Goal: Transaction & Acquisition: Book appointment/travel/reservation

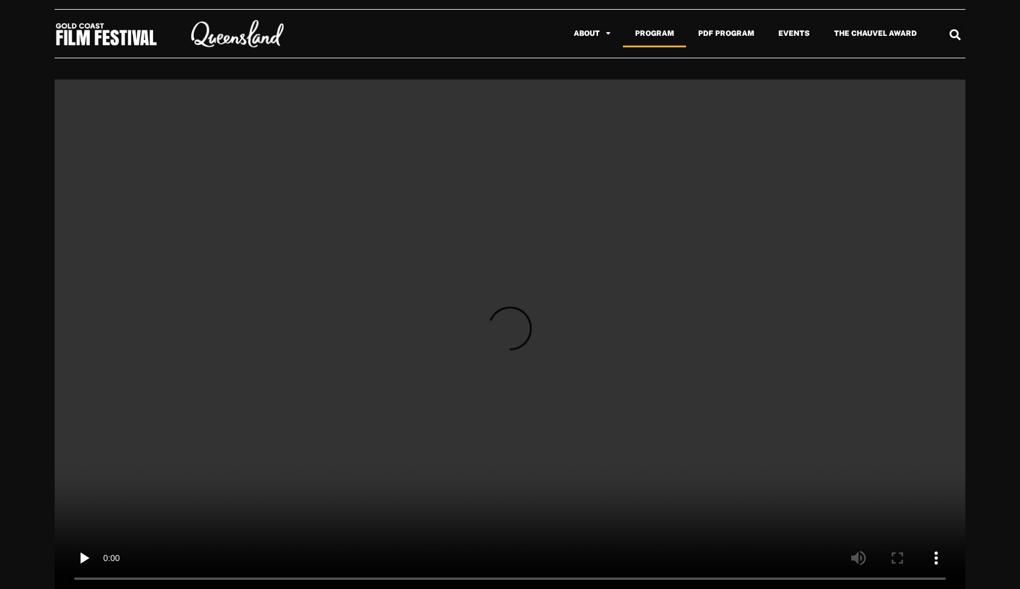
click at [655, 27] on link "Program" at bounding box center [654, 33] width 63 height 28
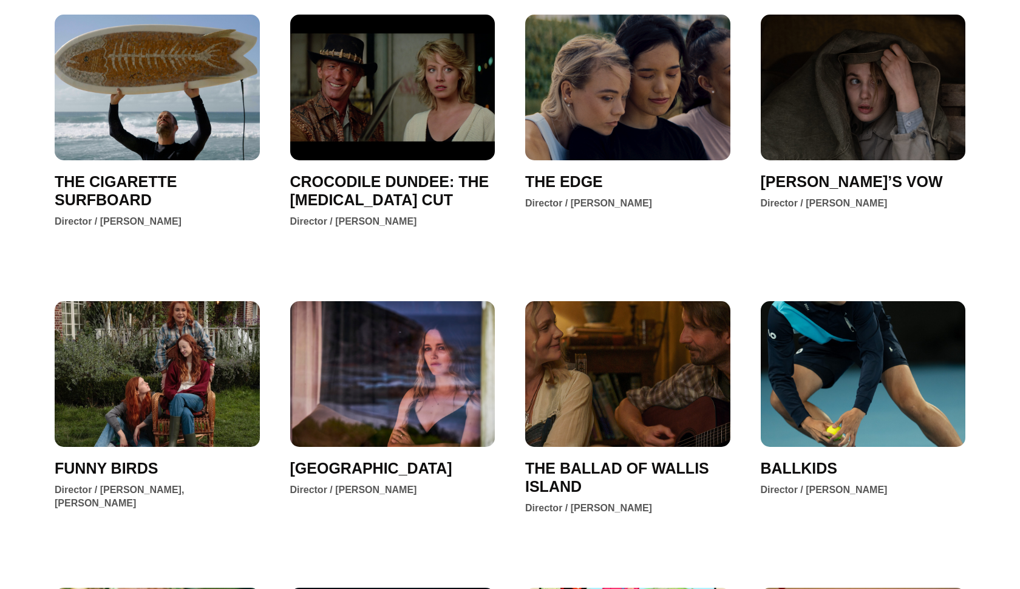
scroll to position [234, 0]
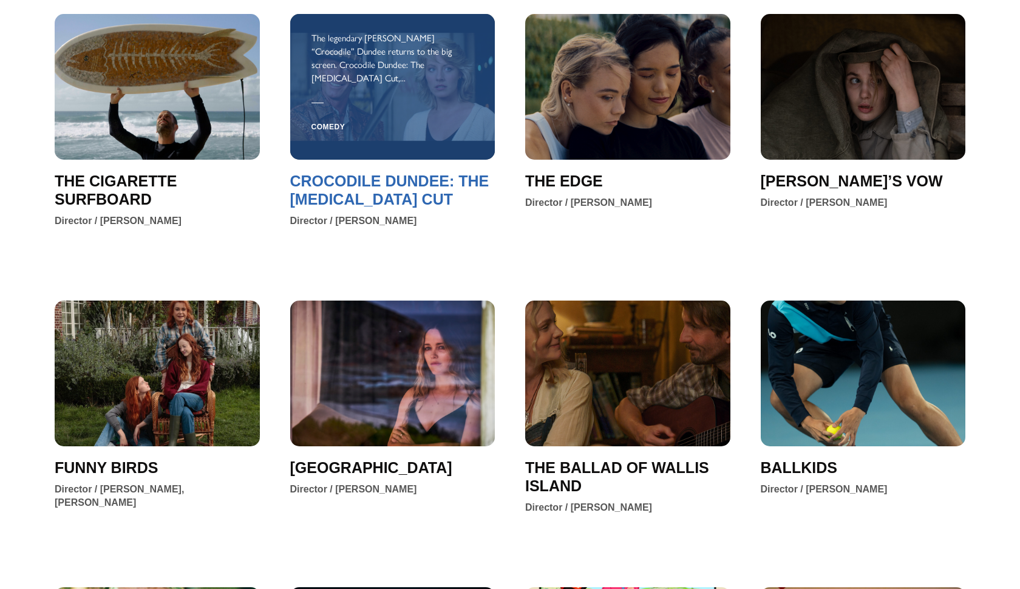
click at [450, 182] on span "CROCODILE DUNDEE: THE [MEDICAL_DATA] CUT" at bounding box center [392, 190] width 205 height 36
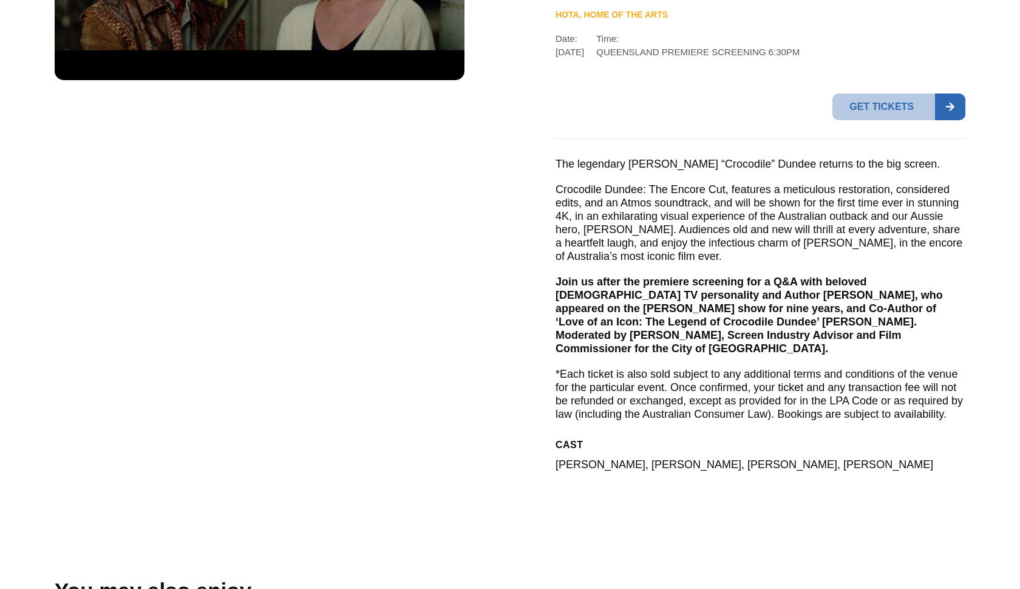
scroll to position [289, 0]
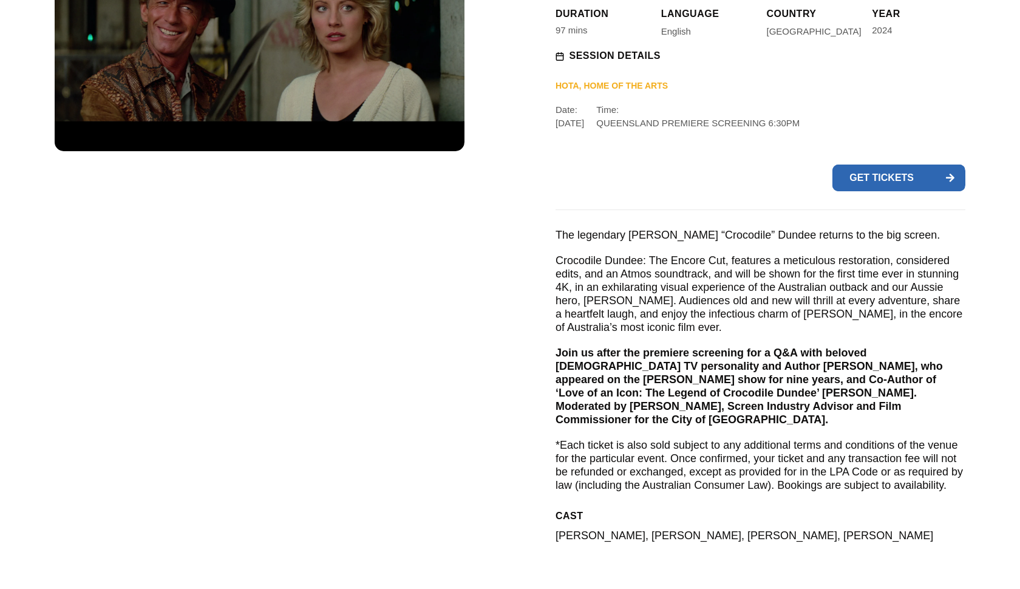
click at [900, 174] on span "Get tickets" at bounding box center [884, 178] width 103 height 27
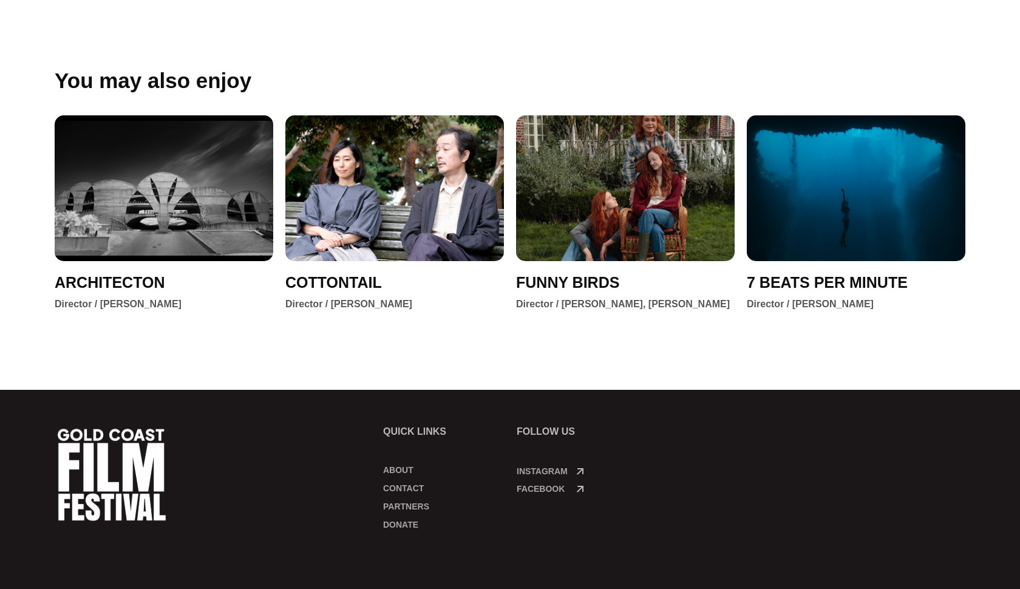
scroll to position [872, 0]
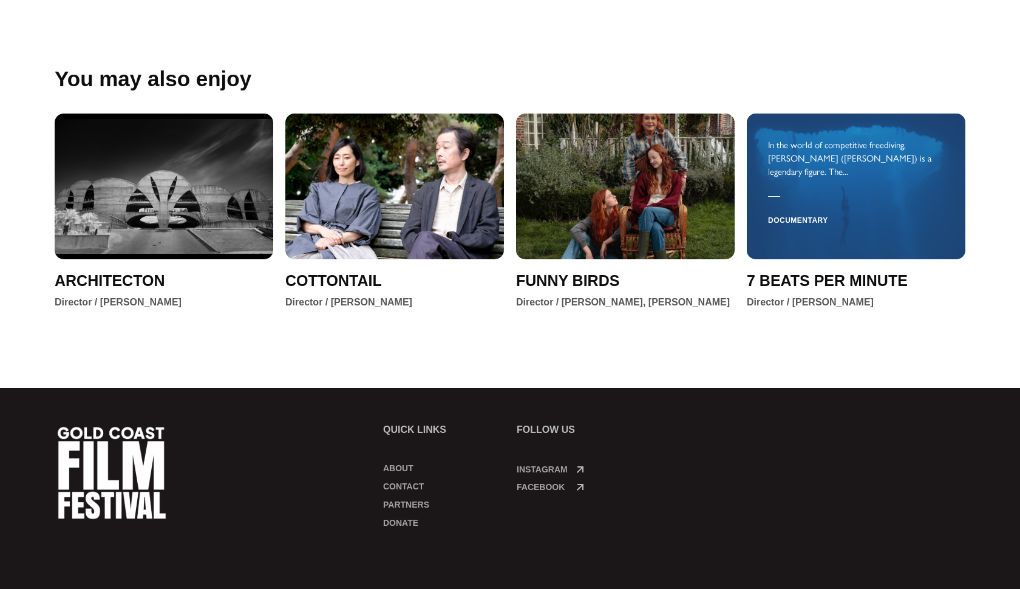
click at [833, 203] on div "Documentary" at bounding box center [856, 219] width 176 height 33
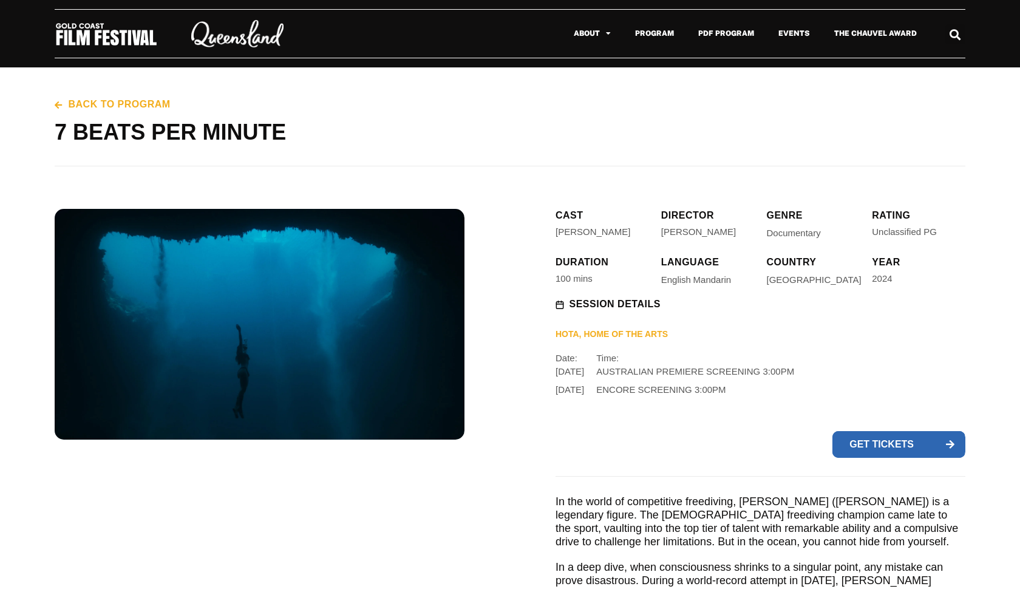
click at [864, 442] on span "Get tickets" at bounding box center [884, 444] width 103 height 27
click at [672, 33] on link "Program" at bounding box center [654, 33] width 63 height 28
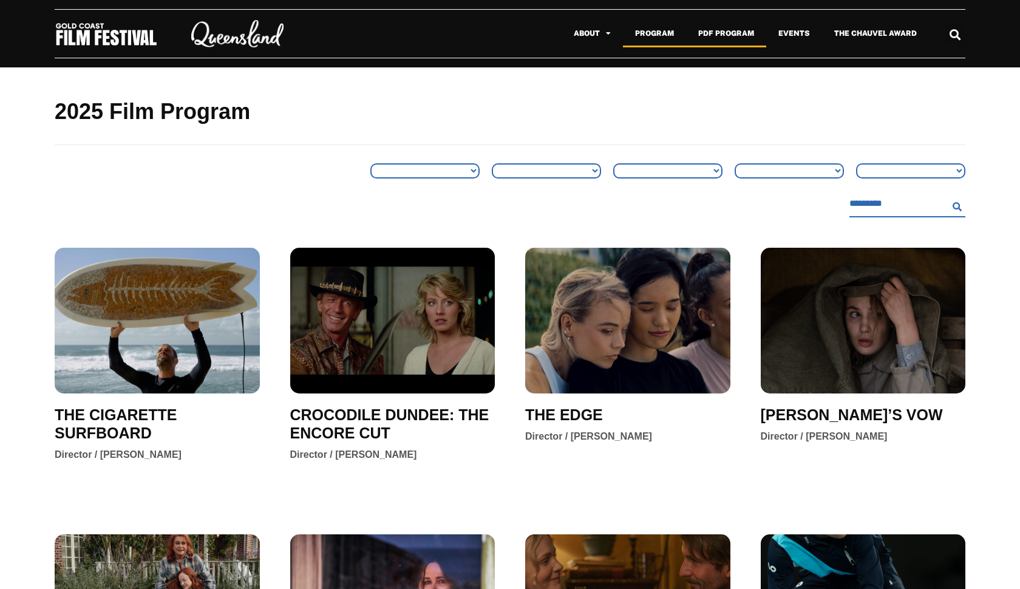
click at [725, 34] on link "PDF Program" at bounding box center [726, 33] width 80 height 28
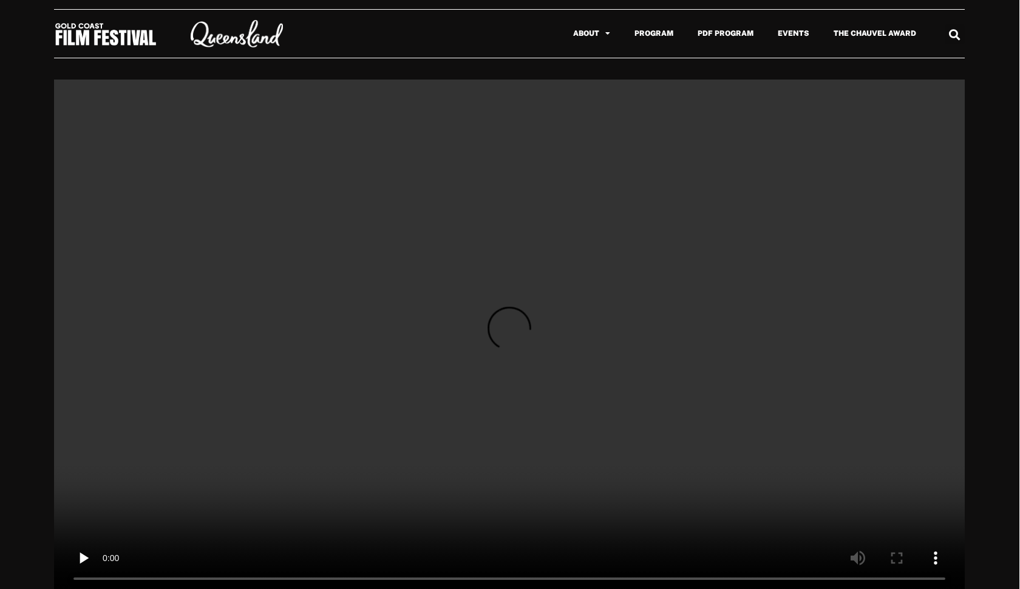
scroll to position [0, 1]
click at [737, 33] on link "PDF Program" at bounding box center [726, 33] width 80 height 28
